Goal: Task Accomplishment & Management: Use online tool/utility

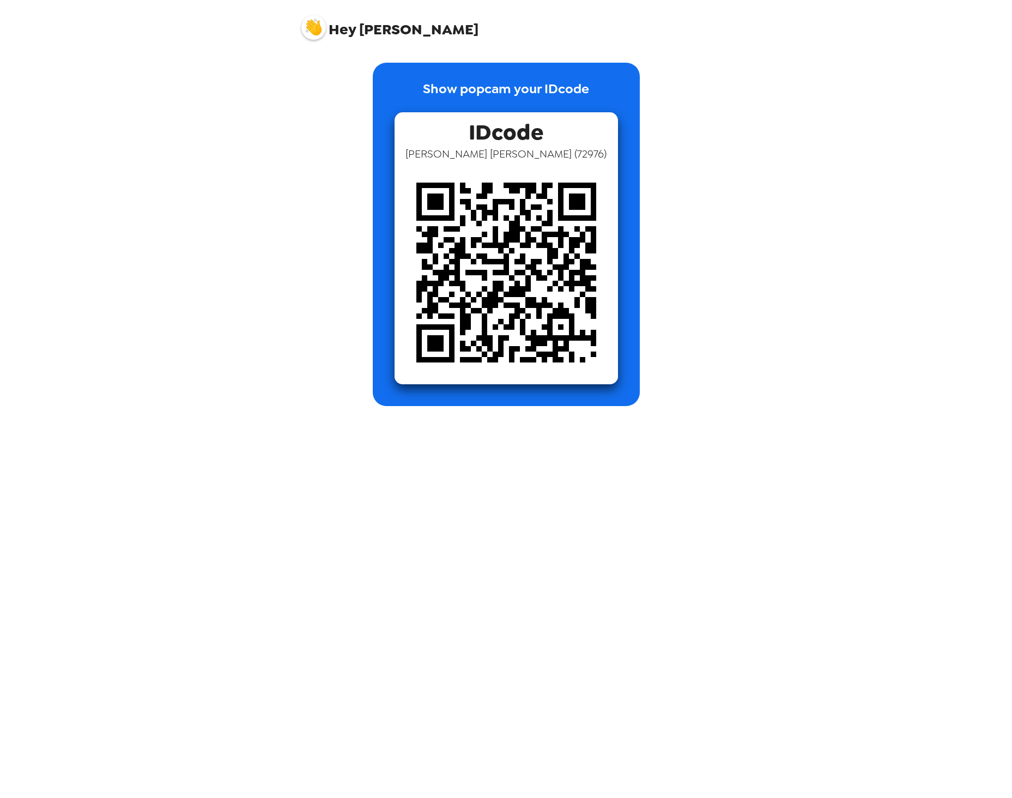
click at [841, 294] on div "Hey [PERSON_NAME] Show popcam your IDcode IDcode [PERSON_NAME] ( 72976 )" at bounding box center [506, 399] width 1012 height 798
click at [235, 186] on div "Hey [PERSON_NAME] Show popcam your IDcode IDcode [PERSON_NAME] ( 72976 )" at bounding box center [506, 399] width 1012 height 798
click at [493, 89] on p "Show popcam your IDcode" at bounding box center [506, 95] width 166 height 33
click at [757, 382] on div "Hey [PERSON_NAME] Show popcam your IDcode IDcode [PERSON_NAME] ( 72976 )" at bounding box center [506, 399] width 1012 height 798
